Goal: Navigation & Orientation: Understand site structure

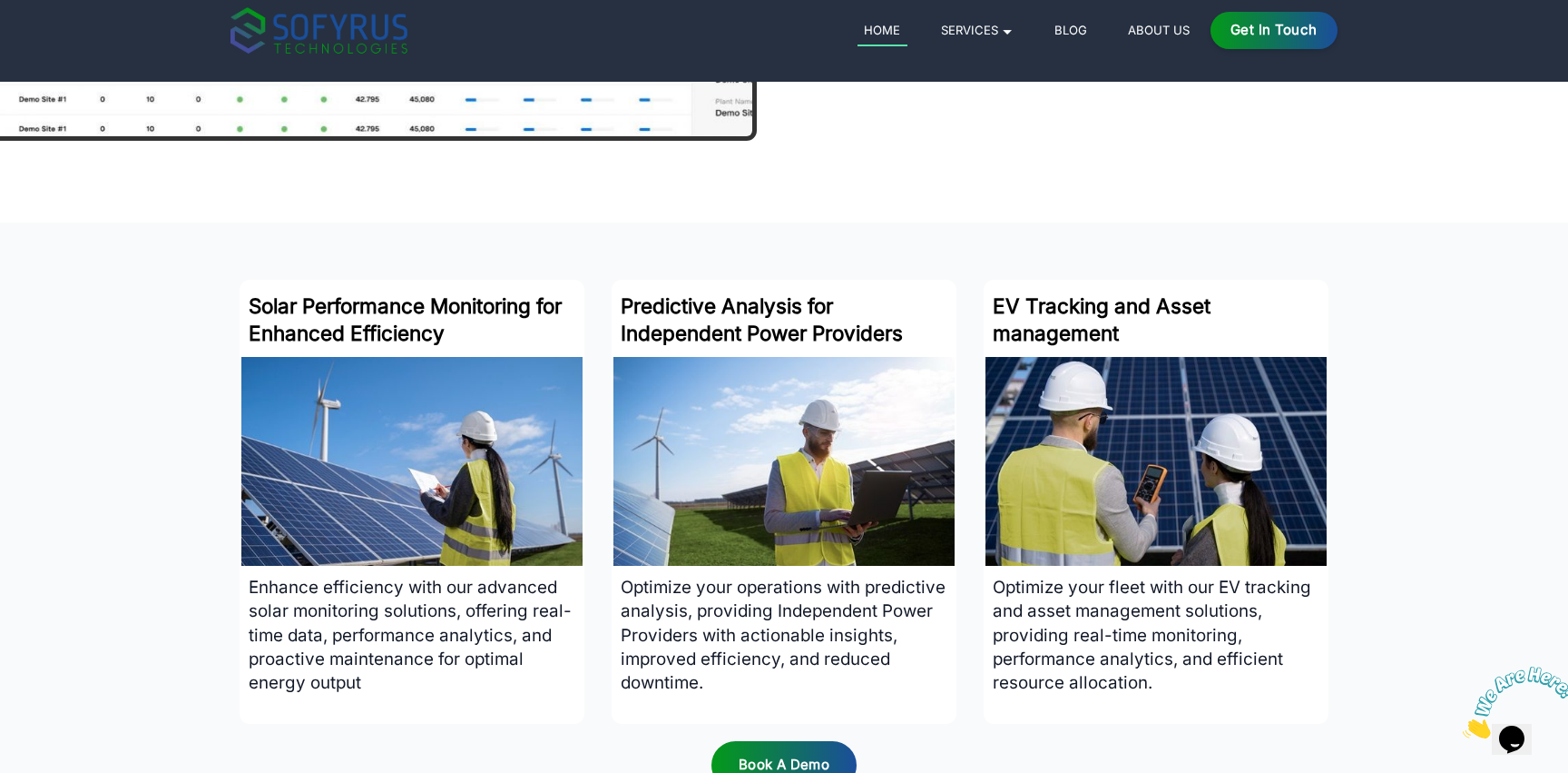
scroll to position [2978, 0]
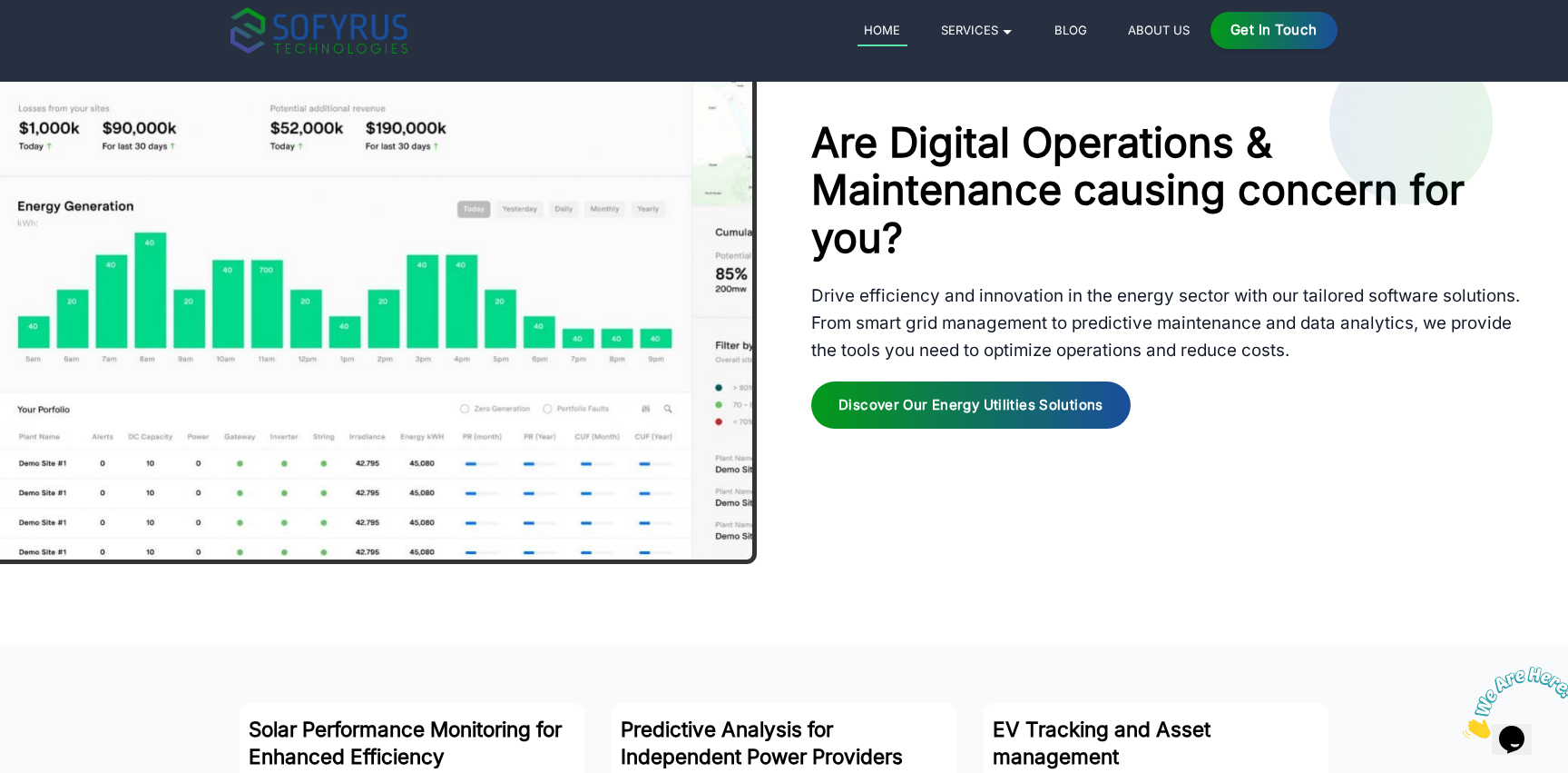
click at [1158, 30] on link "About Us" at bounding box center [1159, 29] width 76 height 22
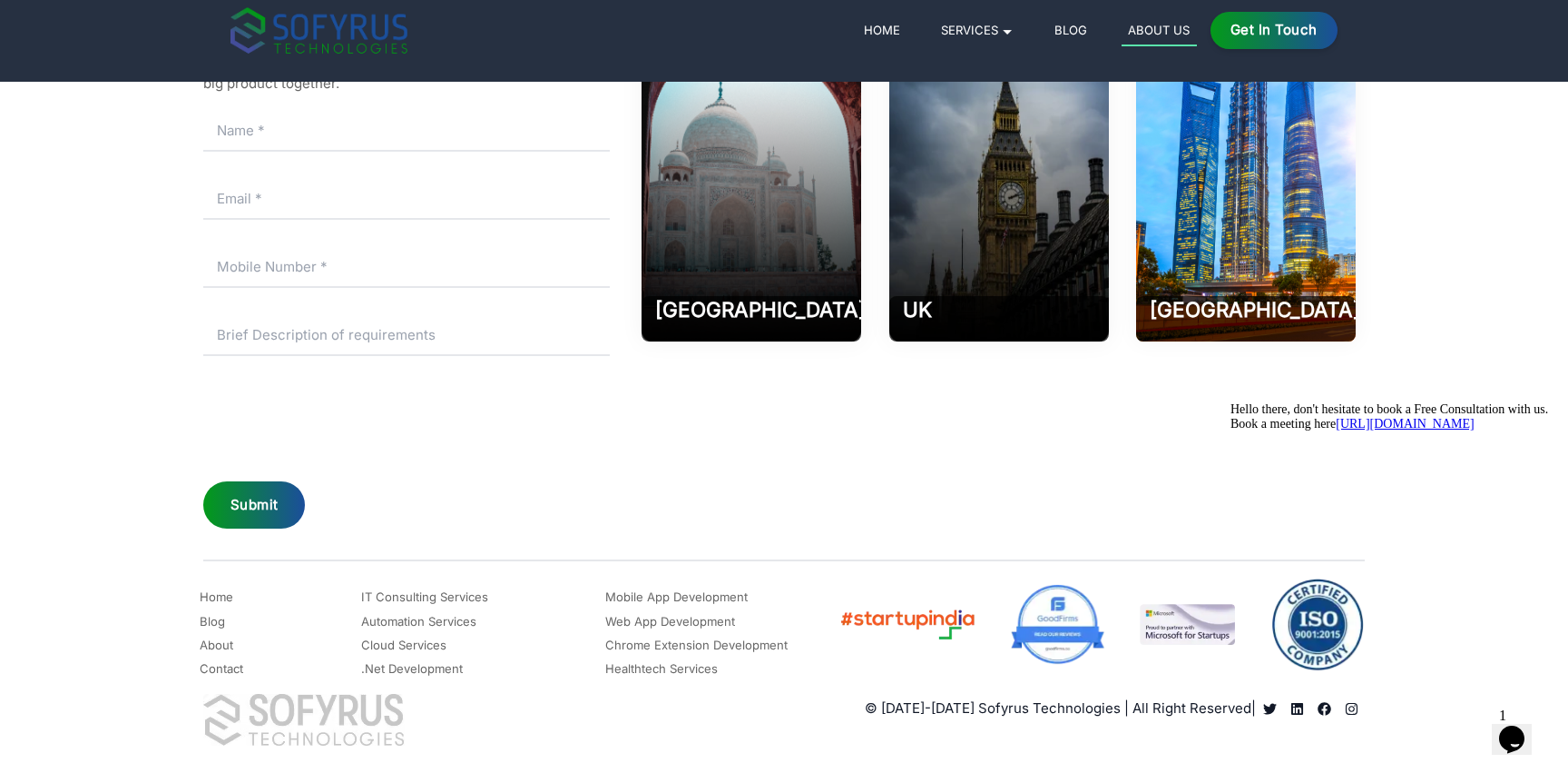
scroll to position [2978, 0]
click at [410, 597] on link "IT Consulting Services" at bounding box center [425, 596] width 127 height 22
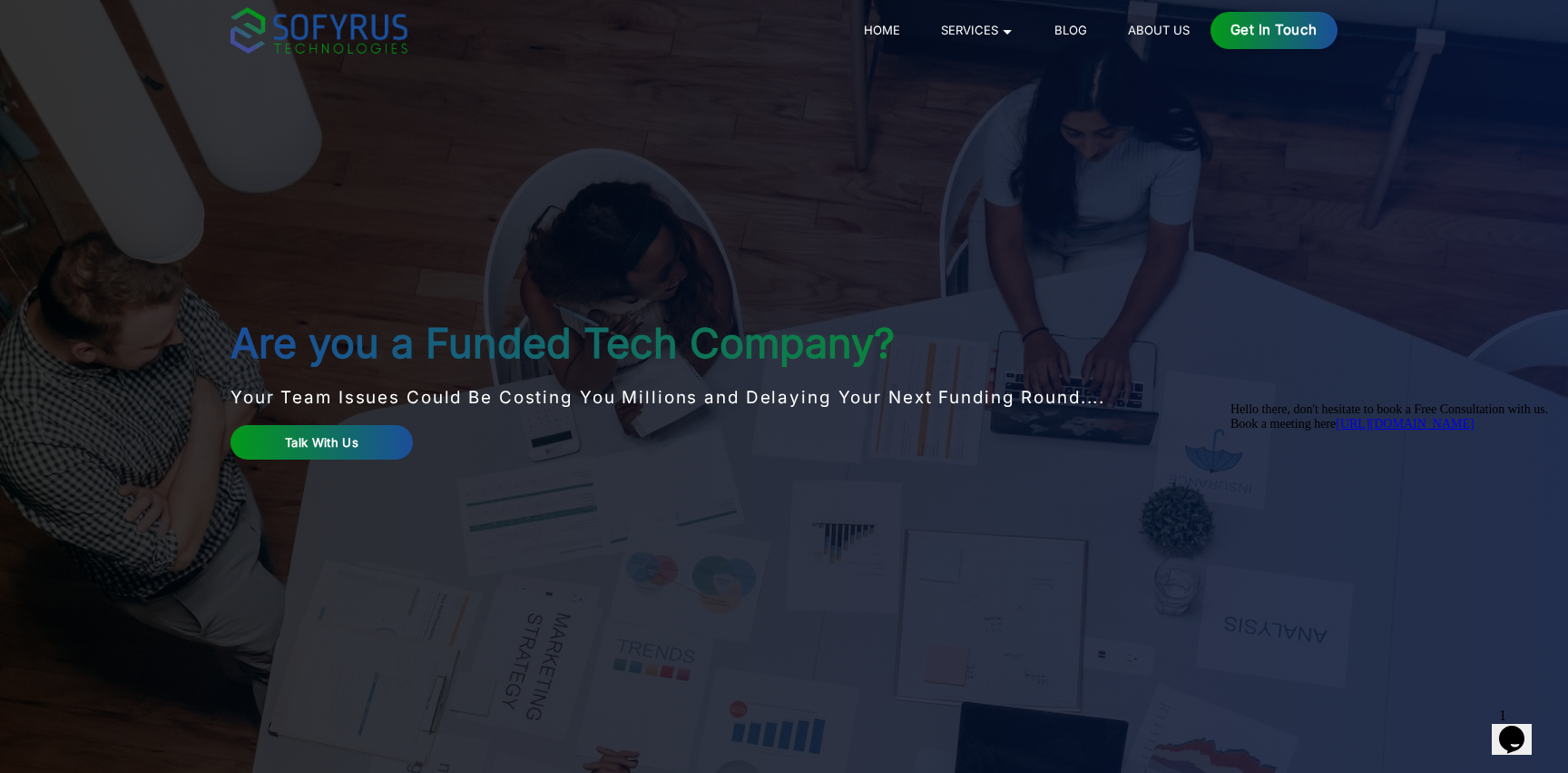
click at [346, 424] on div "Are you a Funded Tech Company? Your Team Issues Could Be Costing You Millions a…" at bounding box center [692, 386] width 923 height 133
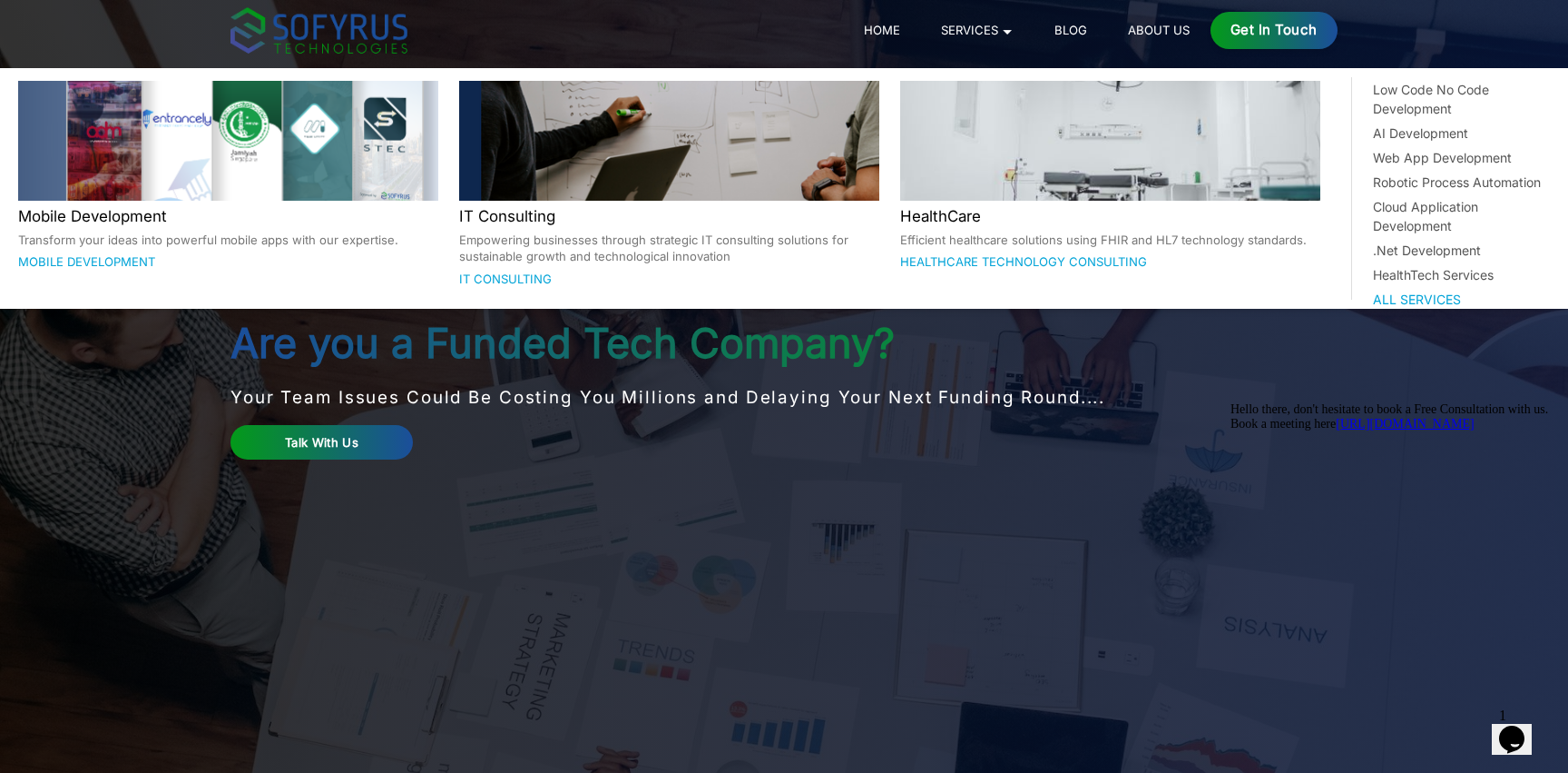
click at [543, 196] on div at bounding box center [670, 140] width 420 height 120
click at [518, 280] on link "IT Consulting" at bounding box center [506, 278] width 93 height 14
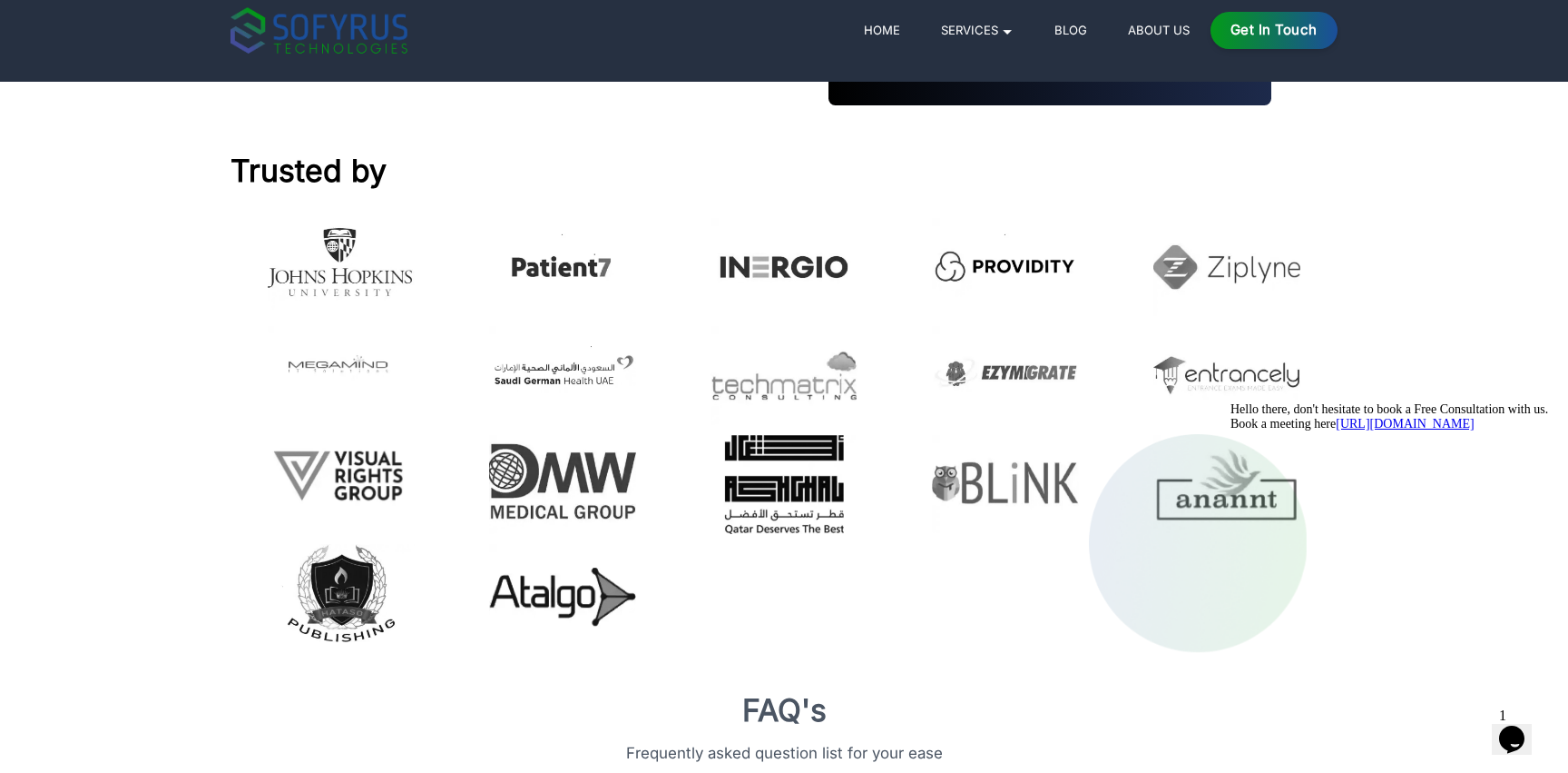
scroll to position [846, 0]
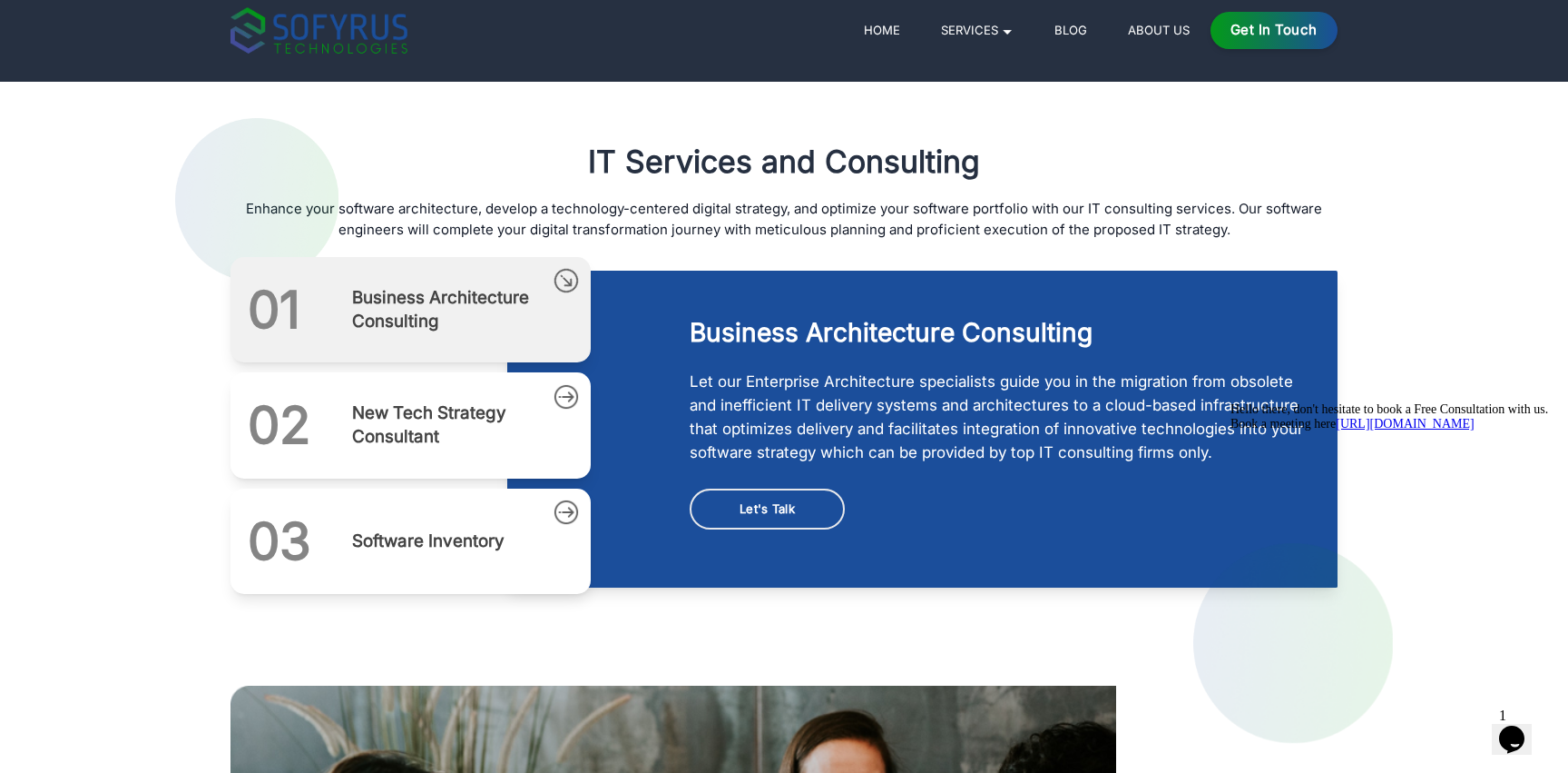
click at [886, 38] on link "Home" at bounding box center [882, 29] width 50 height 22
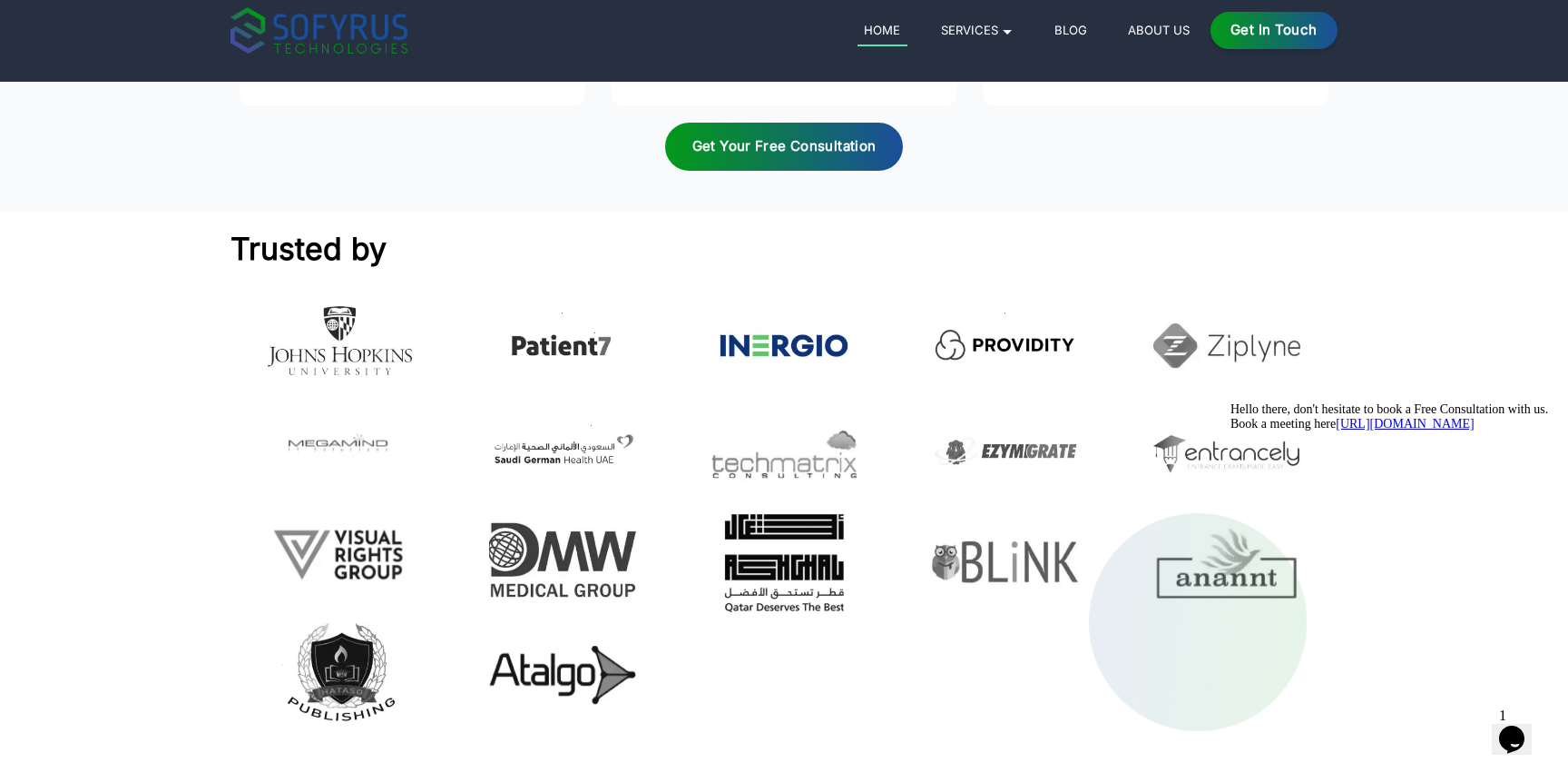
scroll to position [5429, 0]
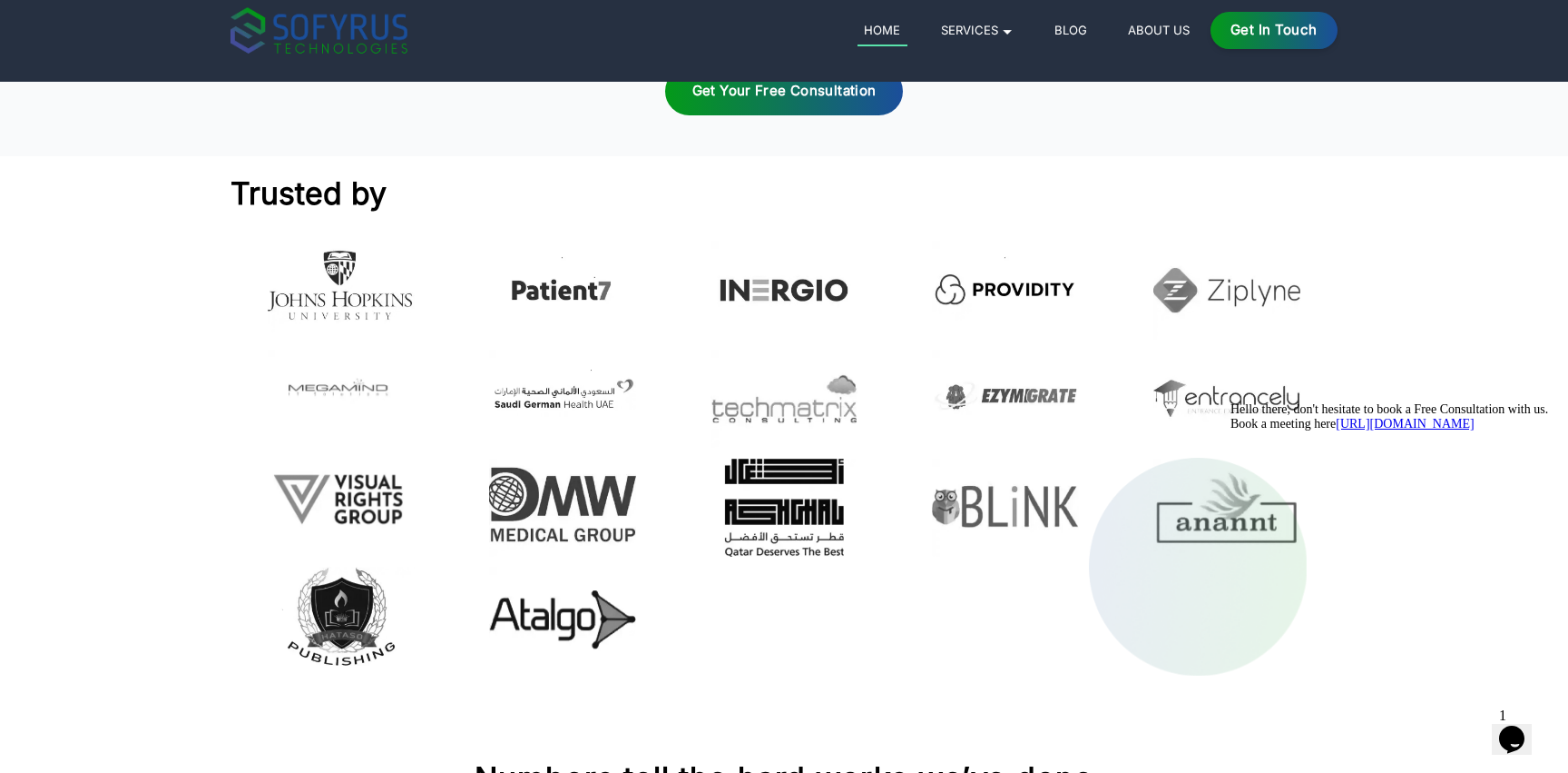
click at [1230, 402] on icon "Chat attention grabber" at bounding box center [1230, 402] width 0 height 0
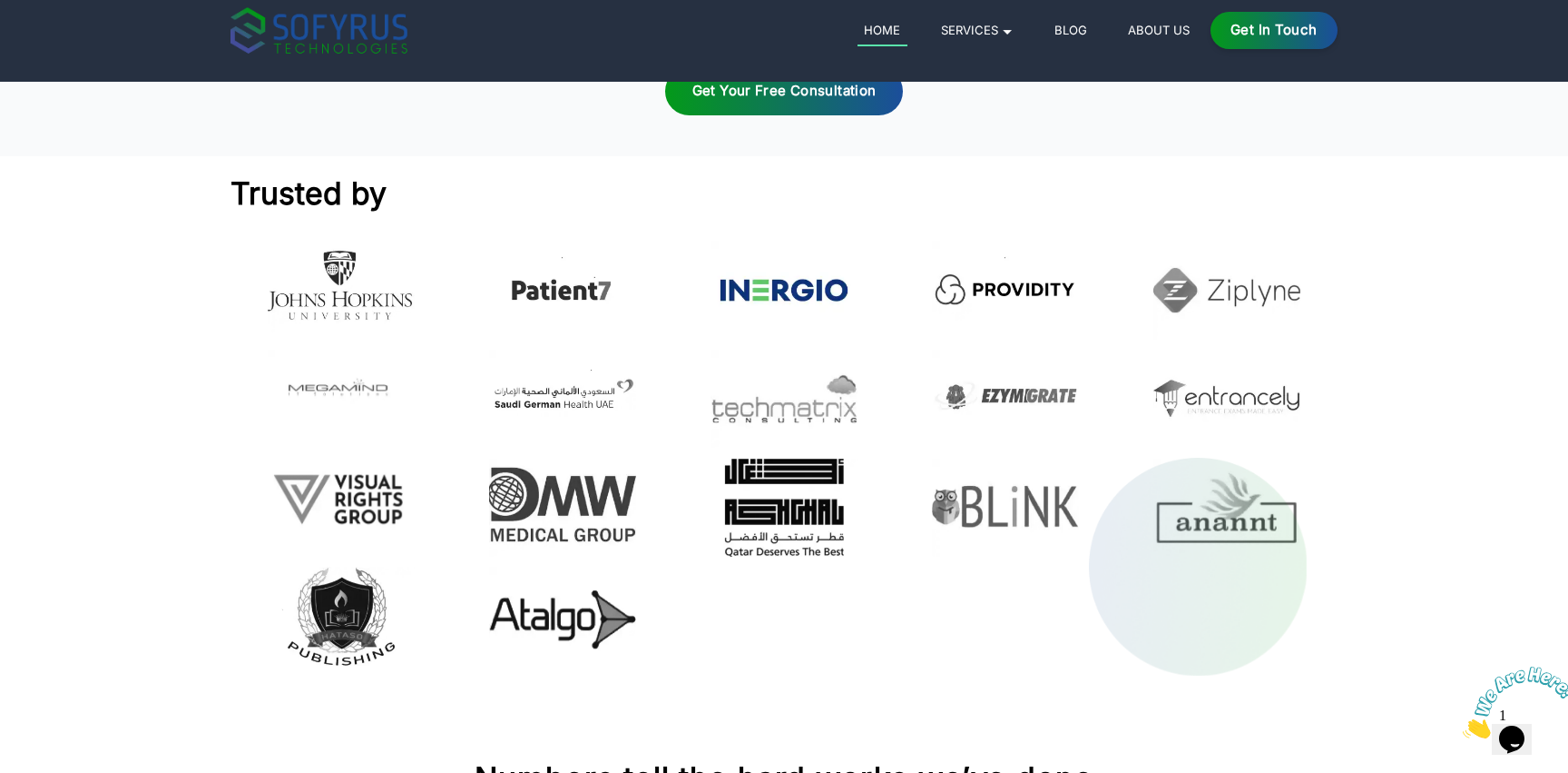
click at [756, 287] on img at bounding box center [784, 290] width 148 height 98
click at [532, 467] on img at bounding box center [563, 508] width 148 height 98
click at [532, 492] on img at bounding box center [563, 508] width 148 height 98
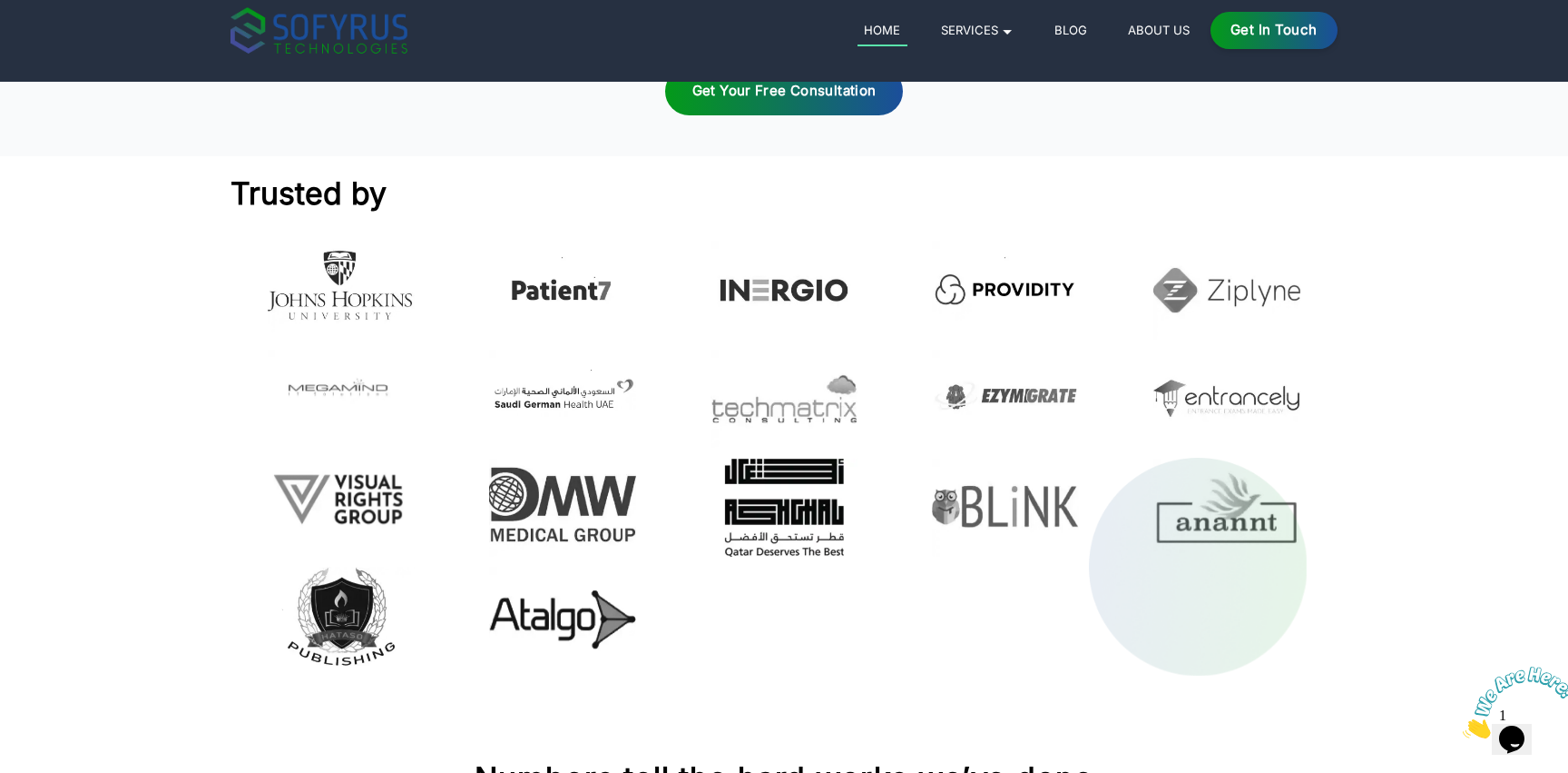
click at [740, 484] on img at bounding box center [784, 508] width 148 height 98
click at [555, 614] on img at bounding box center [563, 616] width 148 height 98
click at [323, 613] on img at bounding box center [341, 616] width 148 height 98
click at [351, 604] on img at bounding box center [341, 616] width 148 height 98
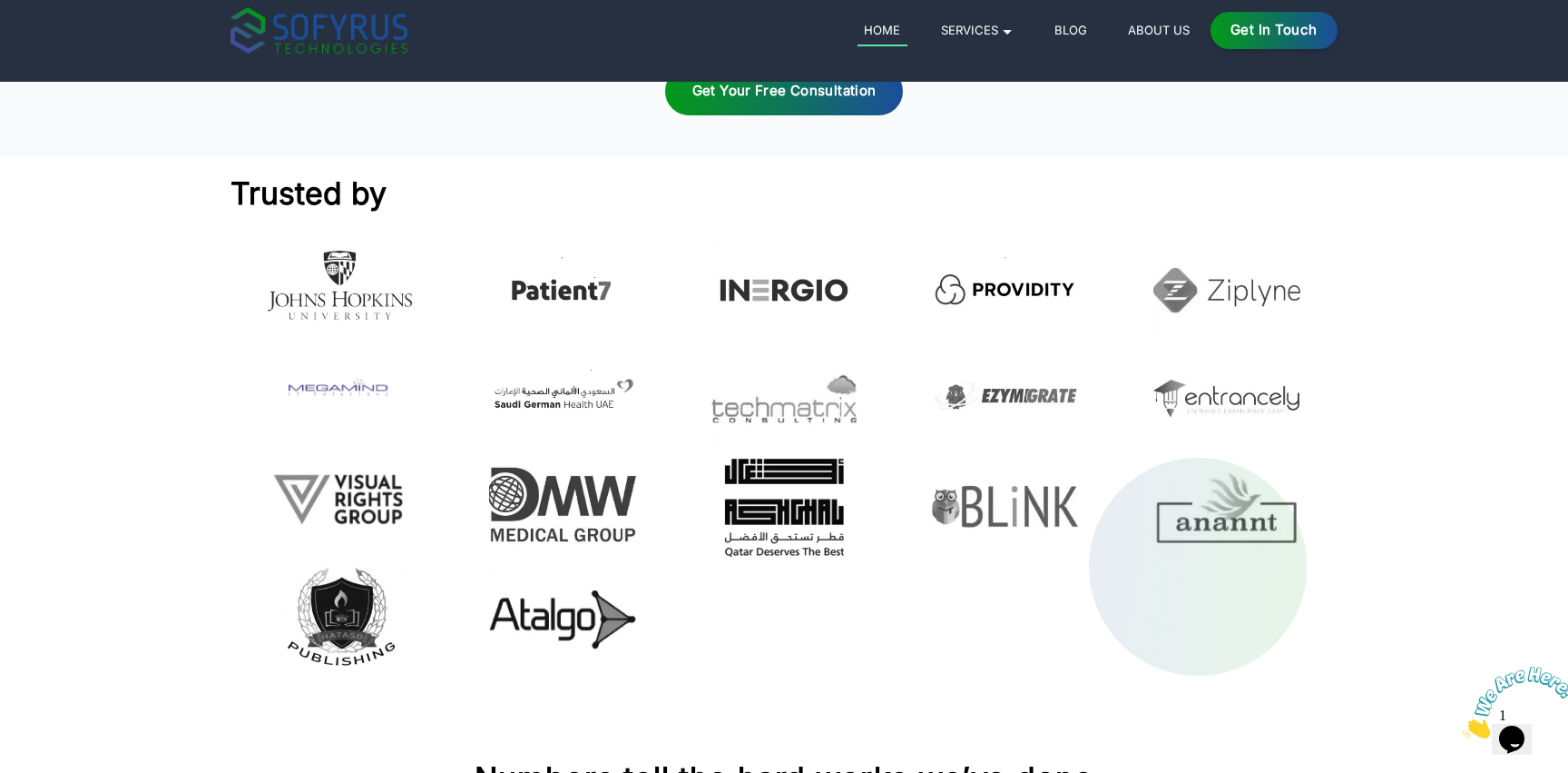
drag, startPoint x: 351, startPoint y: 604, endPoint x: 351, endPoint y: 390, distance: 214.0
click at [351, 603] on img at bounding box center [341, 616] width 148 height 98
click at [363, 307] on img at bounding box center [341, 287] width 148 height 93
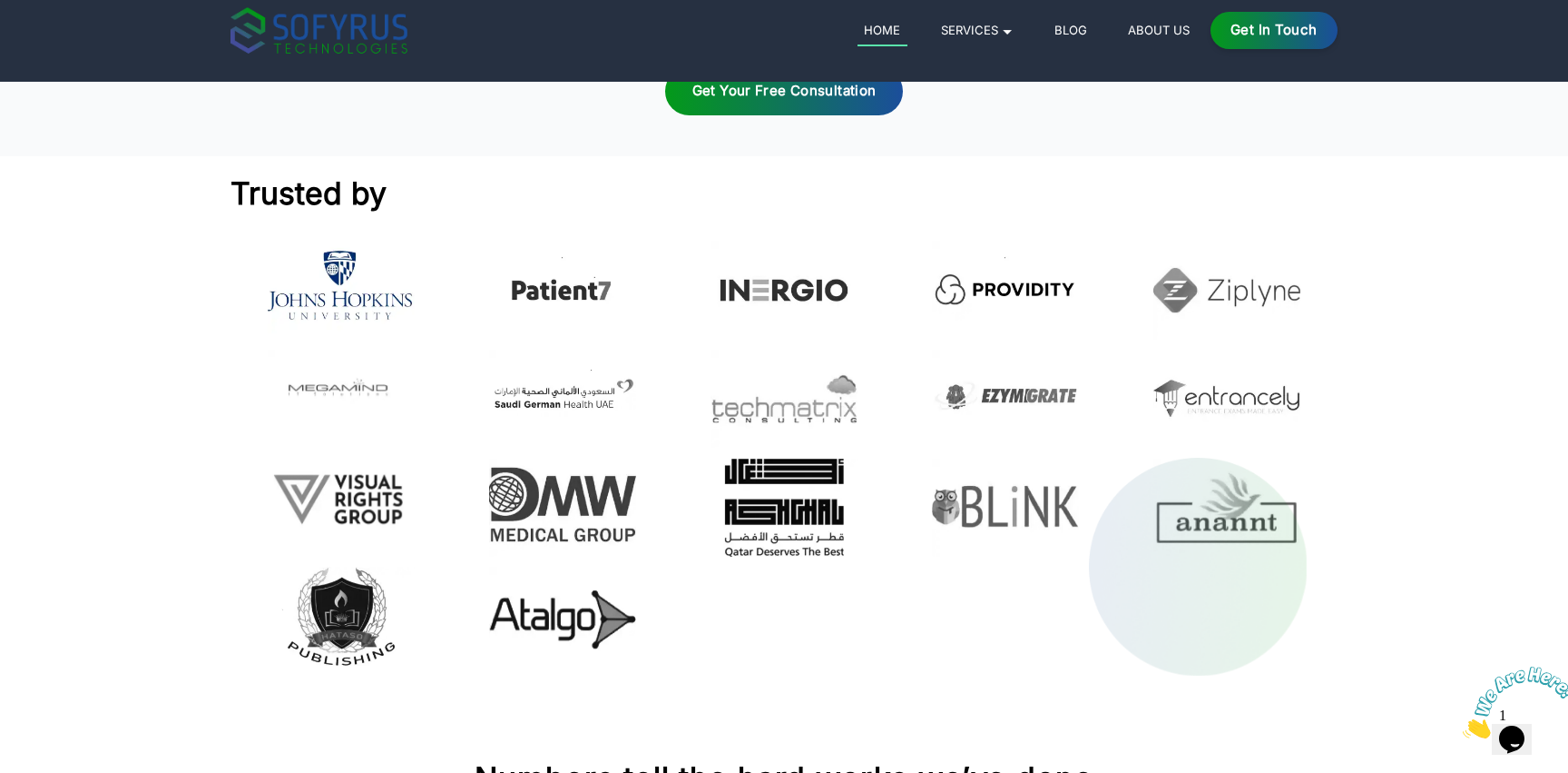
click at [363, 307] on img at bounding box center [341, 287] width 148 height 93
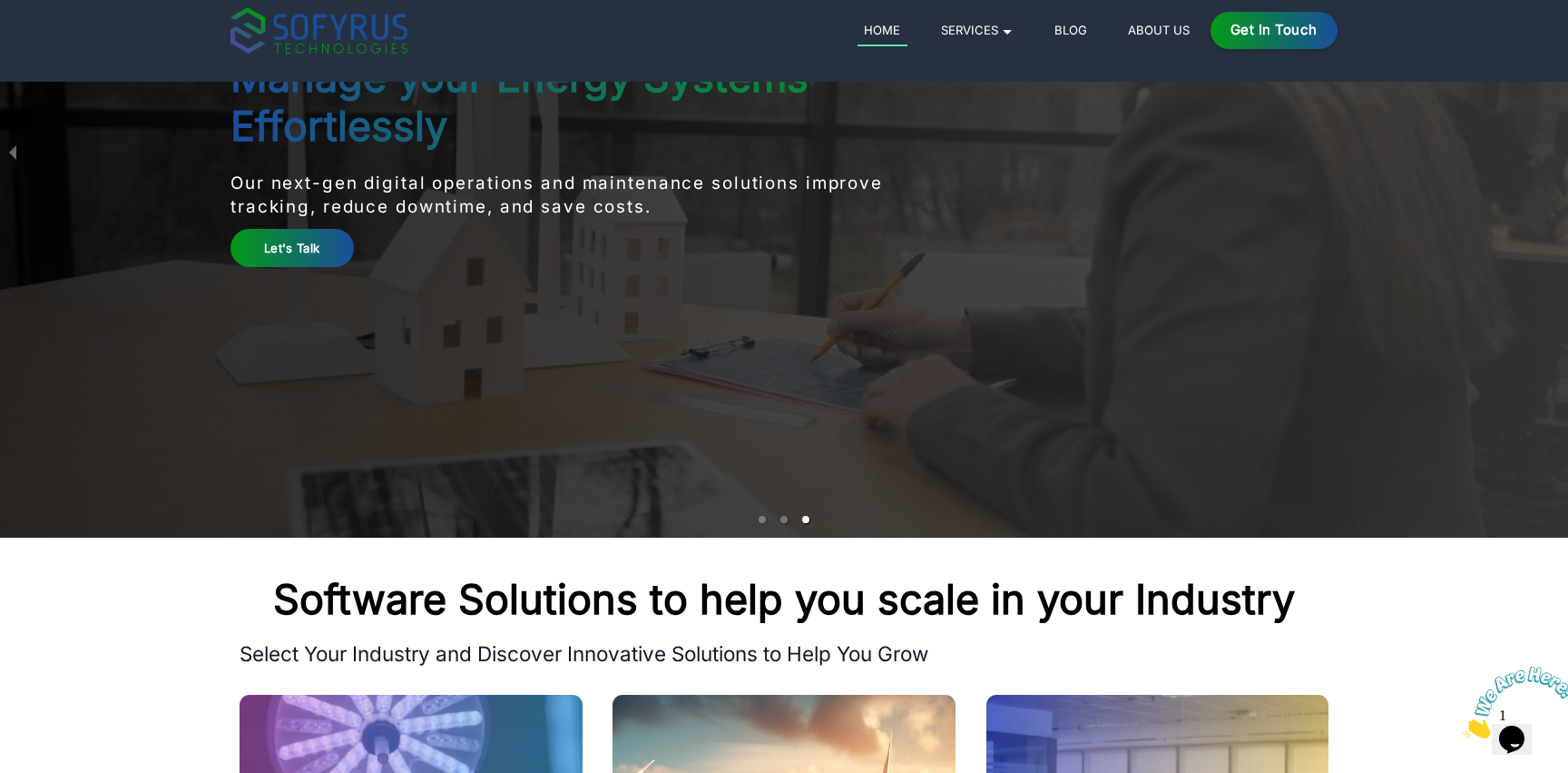
scroll to position [45, 0]
